Goal: Navigation & Orientation: Find specific page/section

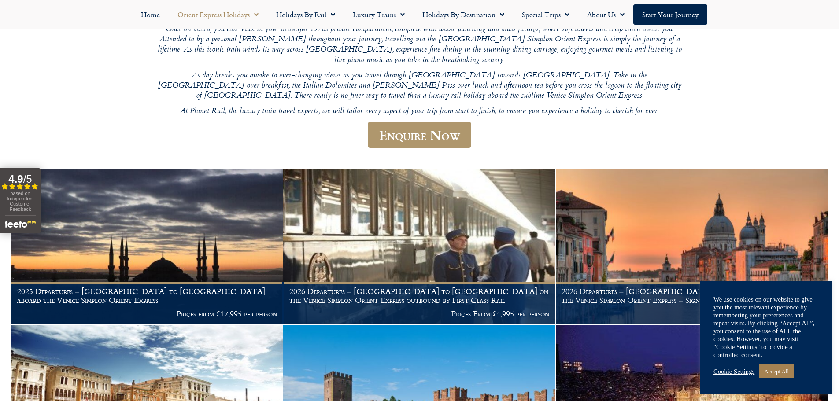
scroll to position [220, 0]
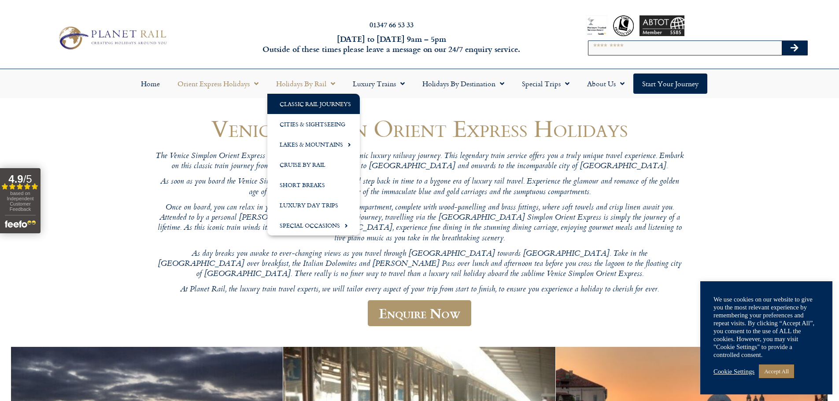
click at [342, 98] on link "Classic Rail Journeys" at bounding box center [313, 104] width 93 height 20
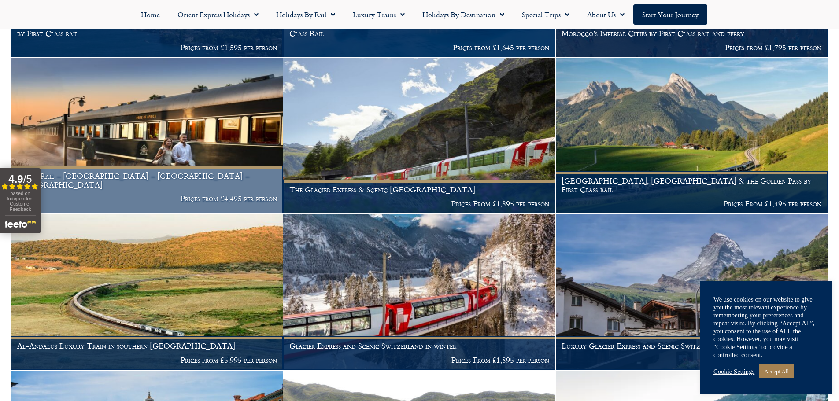
scroll to position [485, 0]
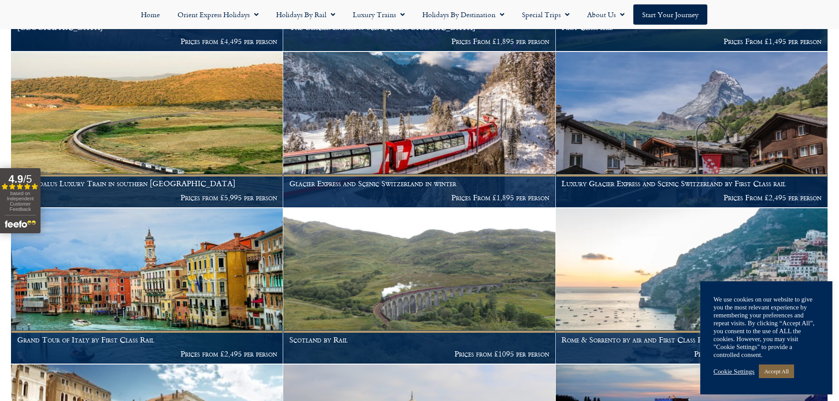
click at [785, 370] on link "Accept All" at bounding box center [776, 372] width 35 height 14
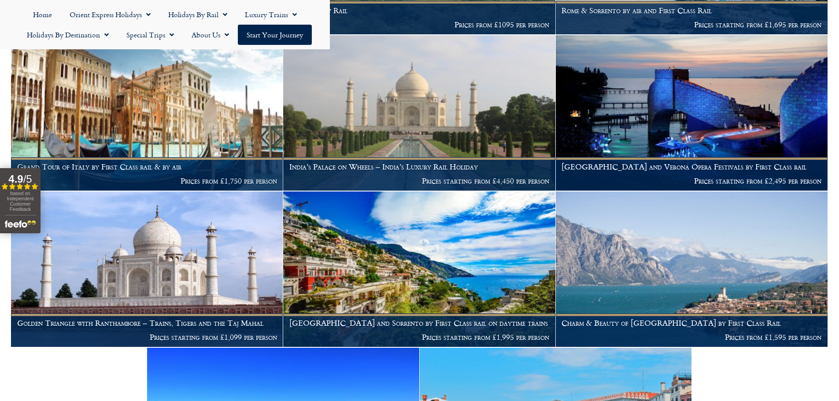
scroll to position [815, 0]
